Goal: Task Accomplishment & Management: Manage account settings

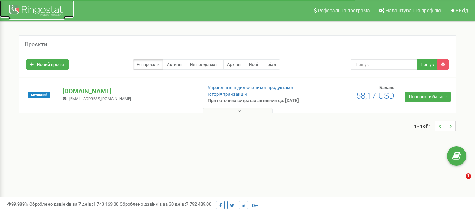
click at [40, 10] on div at bounding box center [37, 11] width 56 height 17
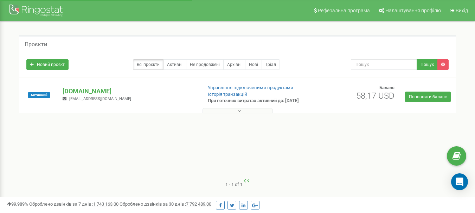
click at [82, 94] on p "[DOMAIN_NAME]" at bounding box center [130, 91] width 134 height 9
click at [40, 7] on div at bounding box center [37, 11] width 56 height 17
click at [31, 11] on div at bounding box center [37, 11] width 56 height 17
click at [78, 94] on p "[DOMAIN_NAME]" at bounding box center [130, 91] width 134 height 9
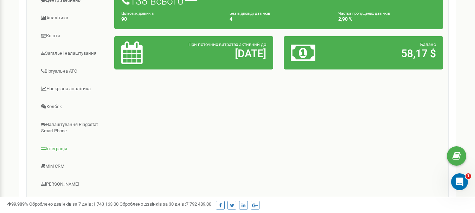
scroll to position [138, 0]
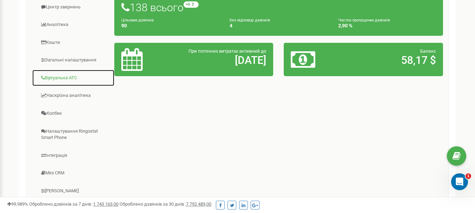
click at [62, 82] on link "Віртуальна АТС" at bounding box center [73, 78] width 83 height 17
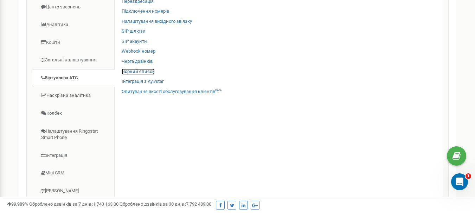
click at [132, 75] on link "Чорний список" at bounding box center [138, 72] width 33 height 7
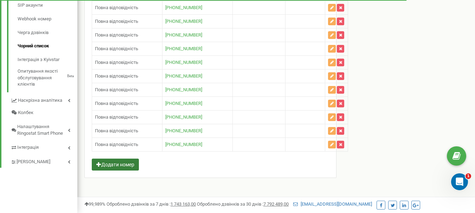
click at [133, 166] on button "Додати номер" at bounding box center [115, 165] width 47 height 12
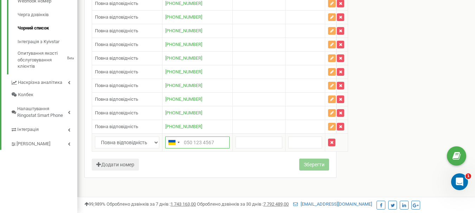
click at [186, 149] on input "text" at bounding box center [197, 143] width 64 height 12
paste input "380686512626"
click at [181, 148] on div "Telephone country code" at bounding box center [174, 142] width 16 height 11
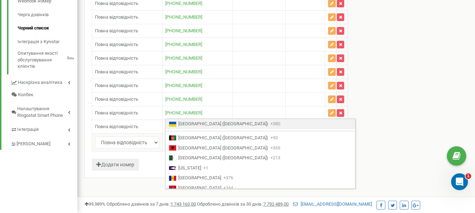
click at [184, 149] on input "380686512626" at bounding box center [197, 143] width 64 height 12
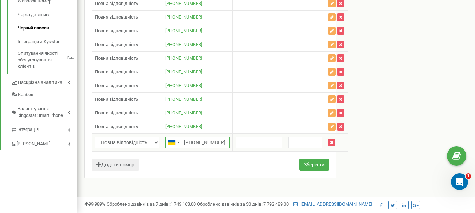
type input "+380686512626"
click at [259, 149] on input "text" at bounding box center [259, 143] width 47 height 12
type input "бедил"
click at [315, 171] on button "Зберегти" at bounding box center [314, 165] width 30 height 12
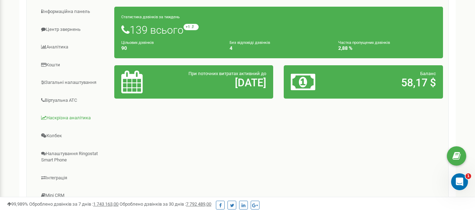
scroll to position [141, 0]
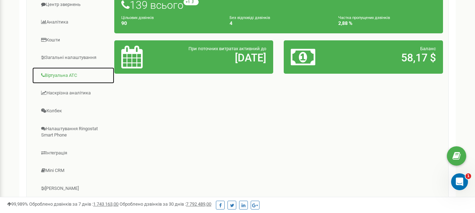
click at [69, 79] on link "Віртуальна АТС" at bounding box center [73, 75] width 83 height 17
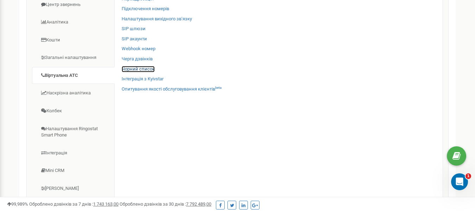
click at [144, 72] on link "Чорний список" at bounding box center [138, 69] width 33 height 7
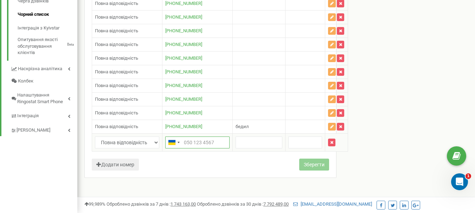
click at [189, 149] on input "text" at bounding box center [197, 143] width 64 height 12
paste input "380680979883"
click at [184, 149] on input "380680979883" at bounding box center [197, 143] width 64 height 12
type input "[PHONE_NUMBER]"
click at [255, 149] on input "text" at bounding box center [259, 143] width 47 height 12
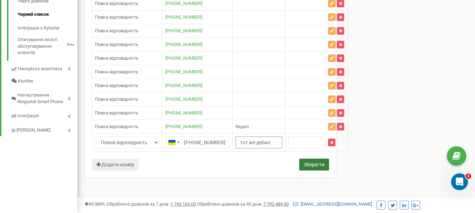
type input "тот же дебил"
click at [317, 171] on button "Зберегти" at bounding box center [314, 165] width 30 height 12
